Goal: Find contact information: Find contact information

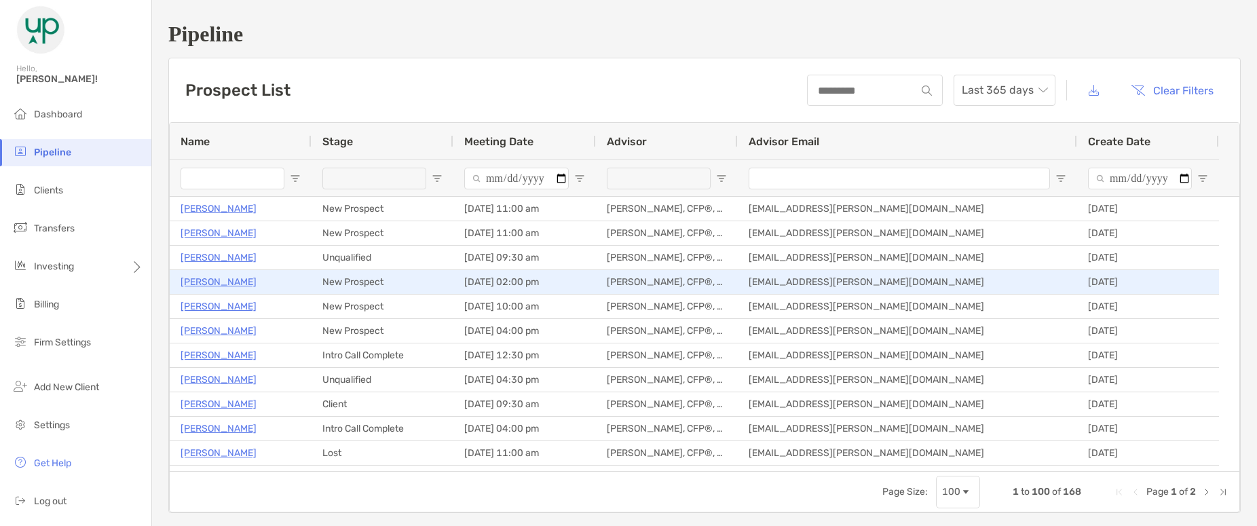
click at [218, 278] on p "[PERSON_NAME]" at bounding box center [219, 282] width 76 height 17
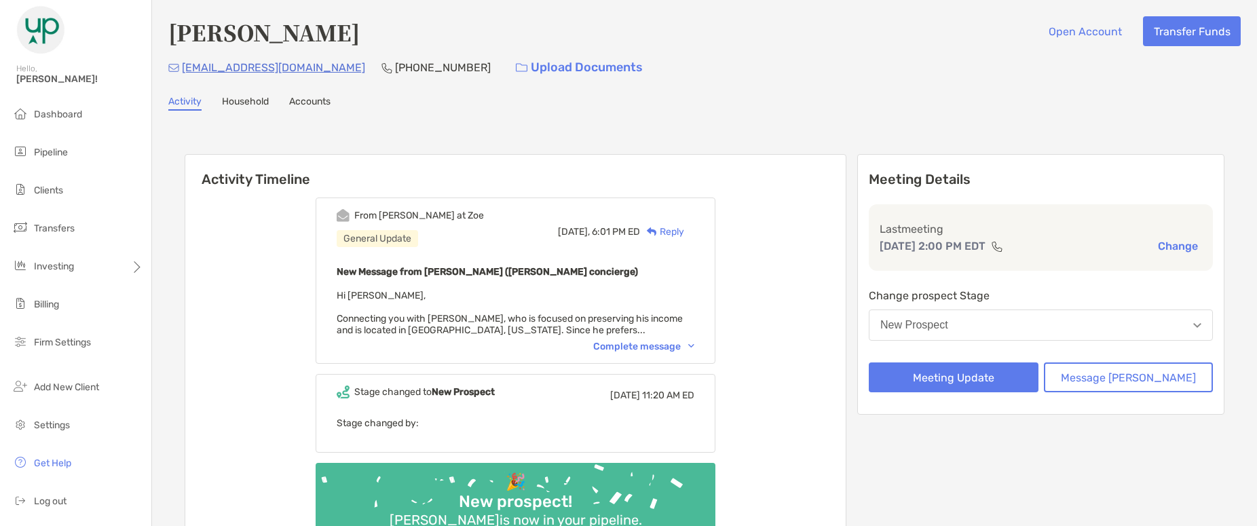
drag, startPoint x: 0, startPoint y: 0, endPoint x: 328, endPoint y: 71, distance: 335.5
click at [395, 71] on p "[PHONE_NUMBER]" at bounding box center [443, 67] width 96 height 17
copy p "[PHONE_NUMBER]"
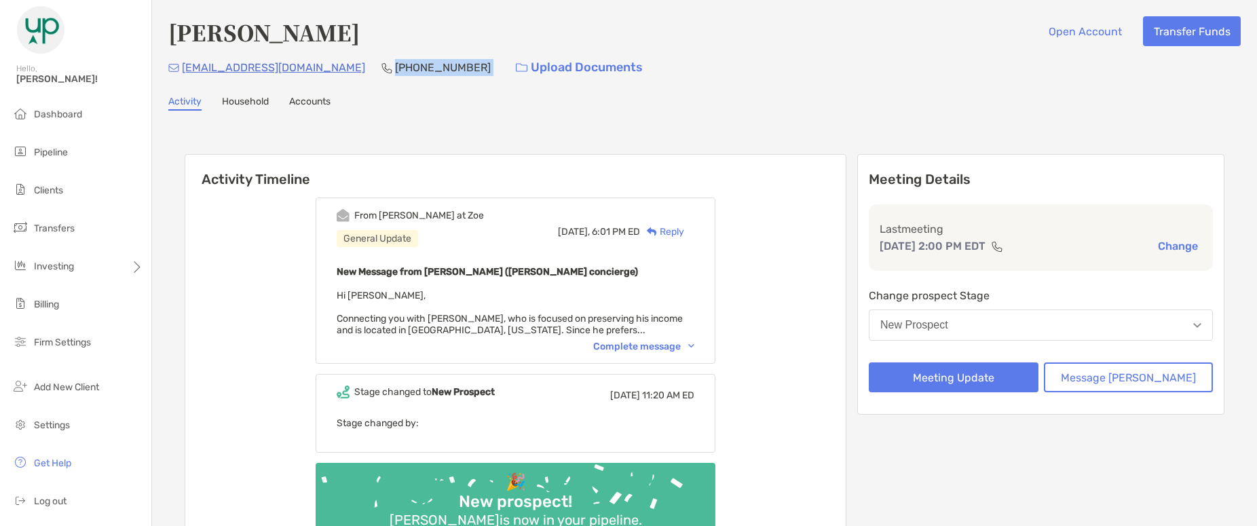
click at [899, 99] on div "Activity Household Accounts" at bounding box center [704, 103] width 1073 height 15
